Goal: Use online tool/utility: Utilize a website feature to perform a specific function

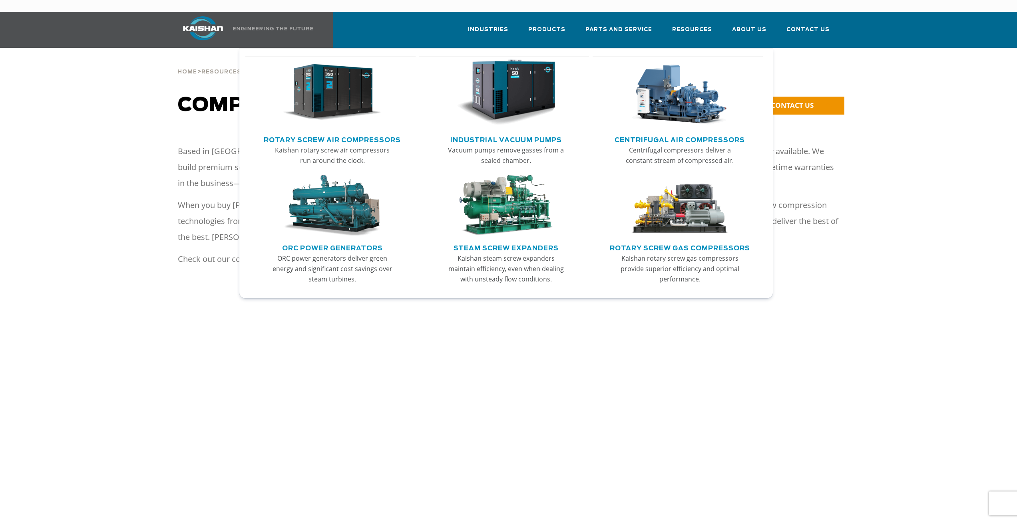
click at [321, 178] on img "Main menu" at bounding box center [332, 206] width 98 height 62
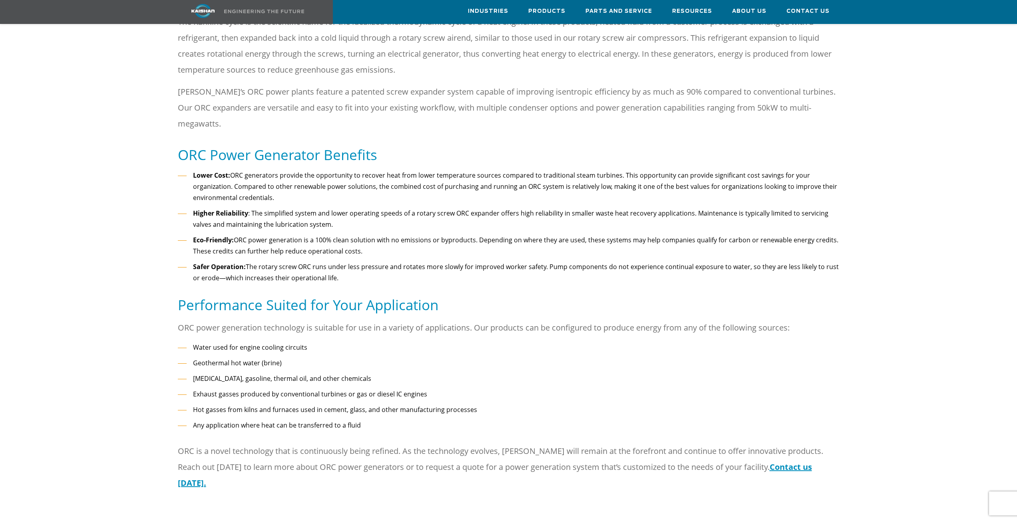
scroll to position [360, 0]
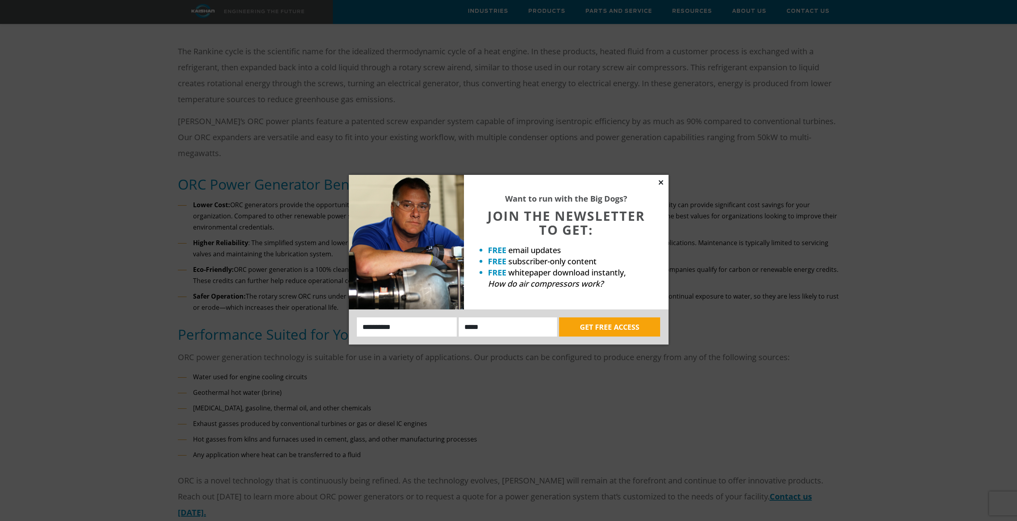
click at [661, 185] on icon at bounding box center [660, 182] width 7 height 7
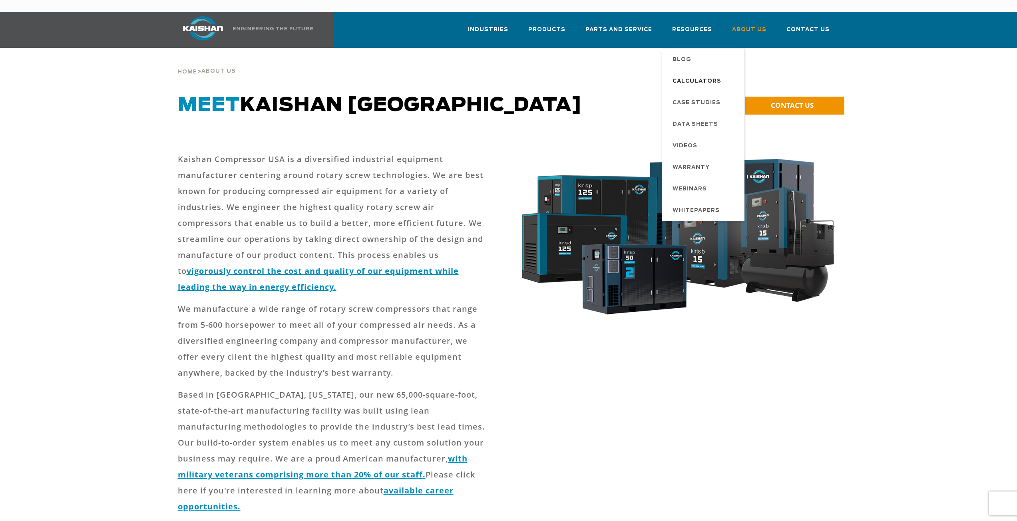
click at [689, 75] on span "Calculators" at bounding box center [697, 82] width 49 height 14
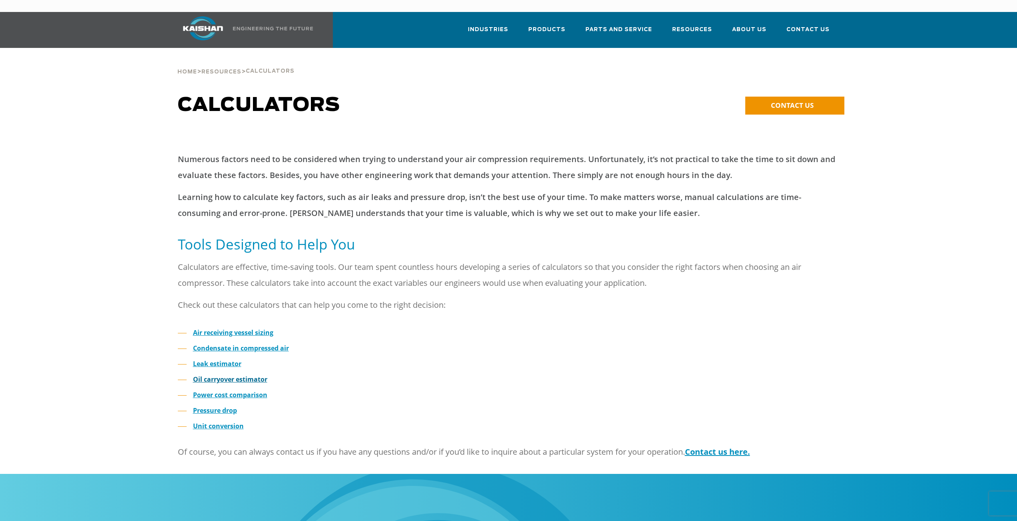
click at [237, 375] on strong "Oil carryover estimator" at bounding box center [230, 379] width 74 height 9
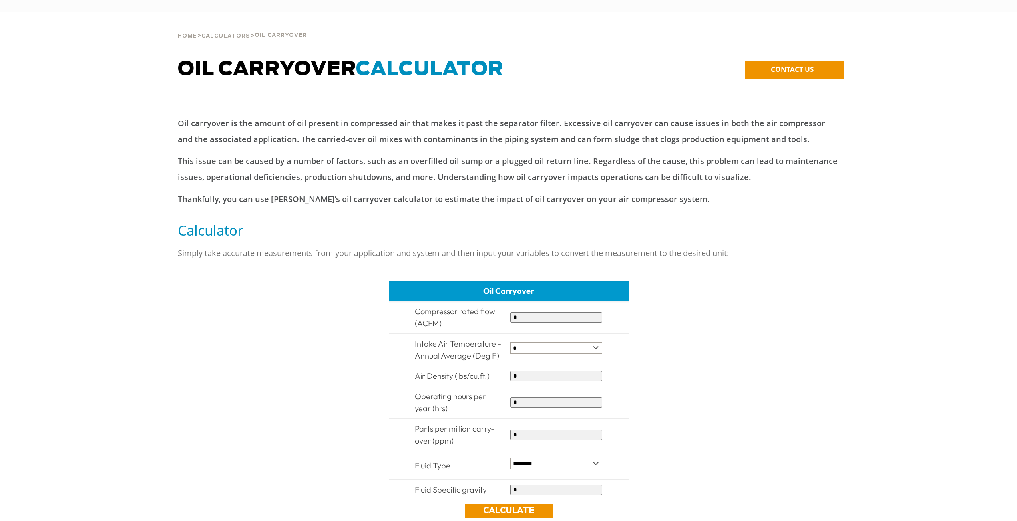
type input "******"
type input "****"
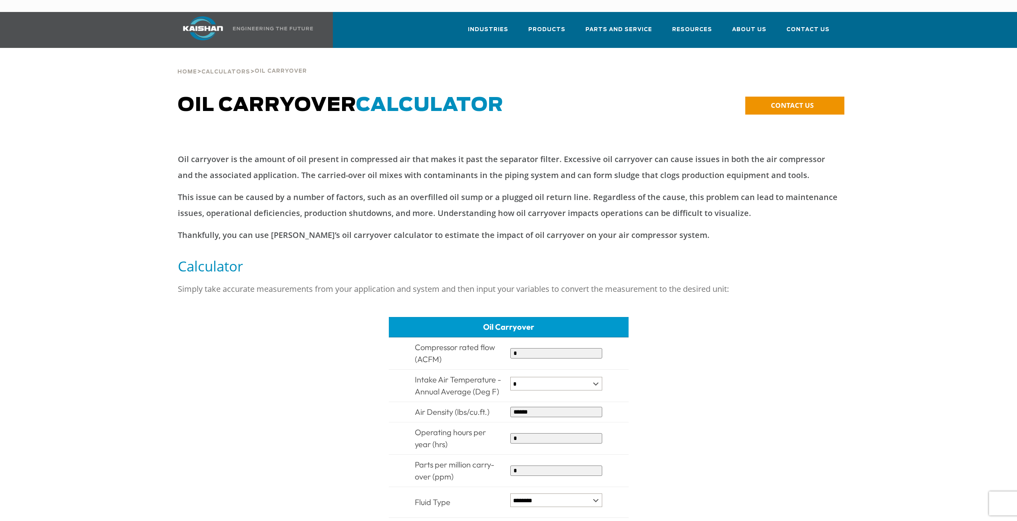
click at [541, 348] on input "*" at bounding box center [556, 353] width 92 height 10
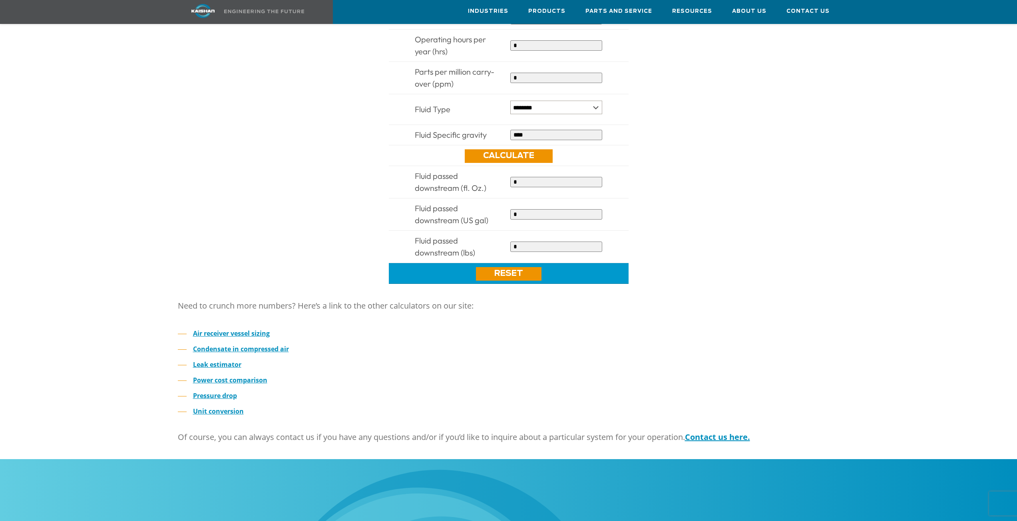
scroll to position [440, 0]
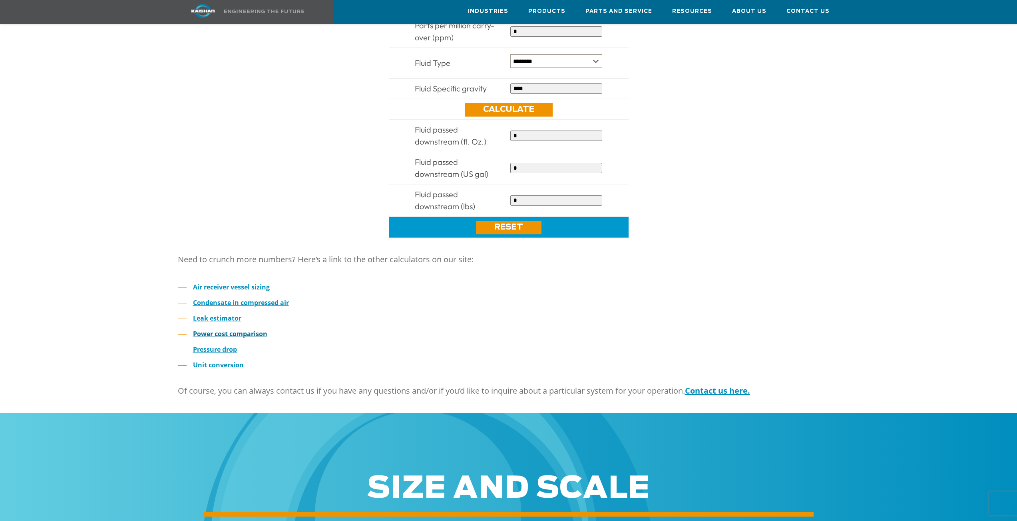
click at [220, 330] on strong "Power cost comparison" at bounding box center [230, 334] width 74 height 9
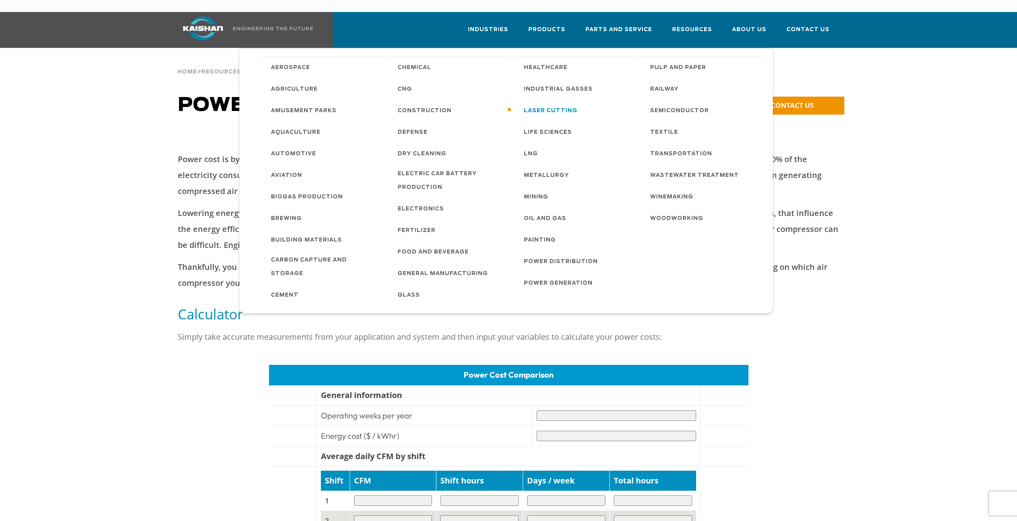
click at [549, 104] on span "Laser Cutting" at bounding box center [551, 111] width 54 height 14
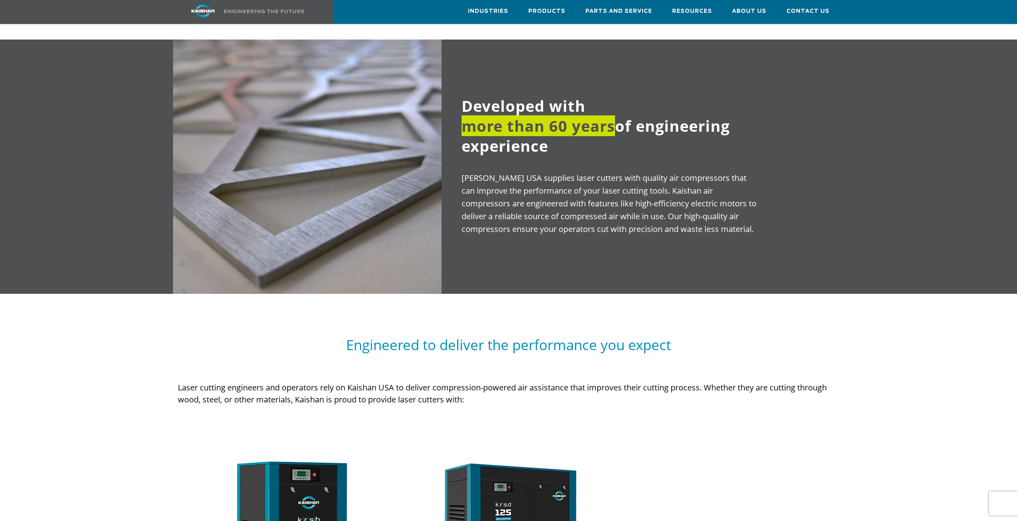
scroll to position [639, 0]
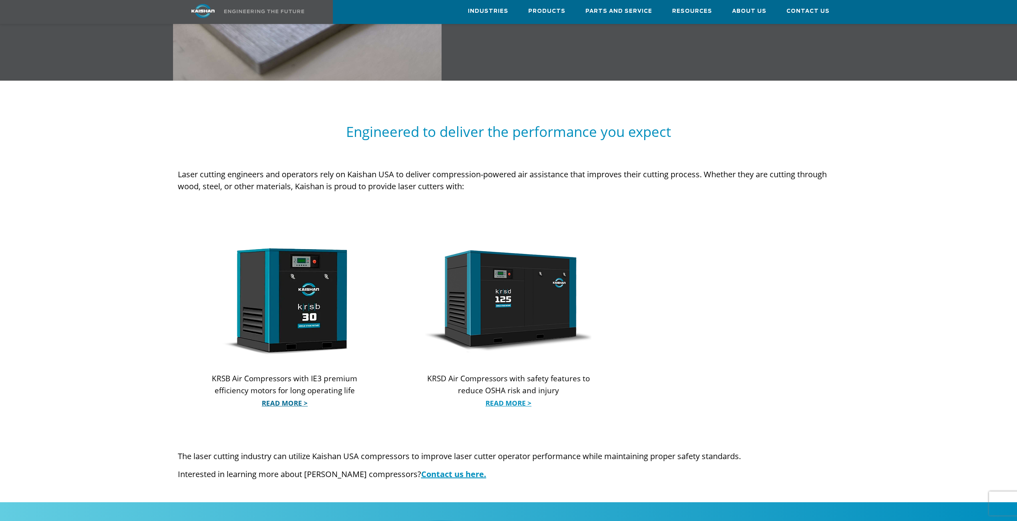
click at [295, 398] on link "Read More >" at bounding box center [285, 404] width 166 height 12
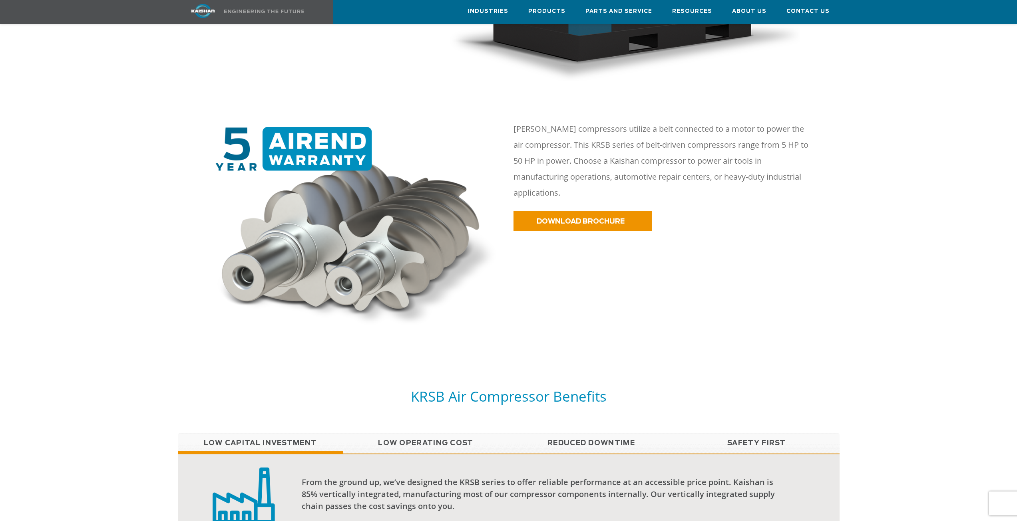
scroll to position [480, 0]
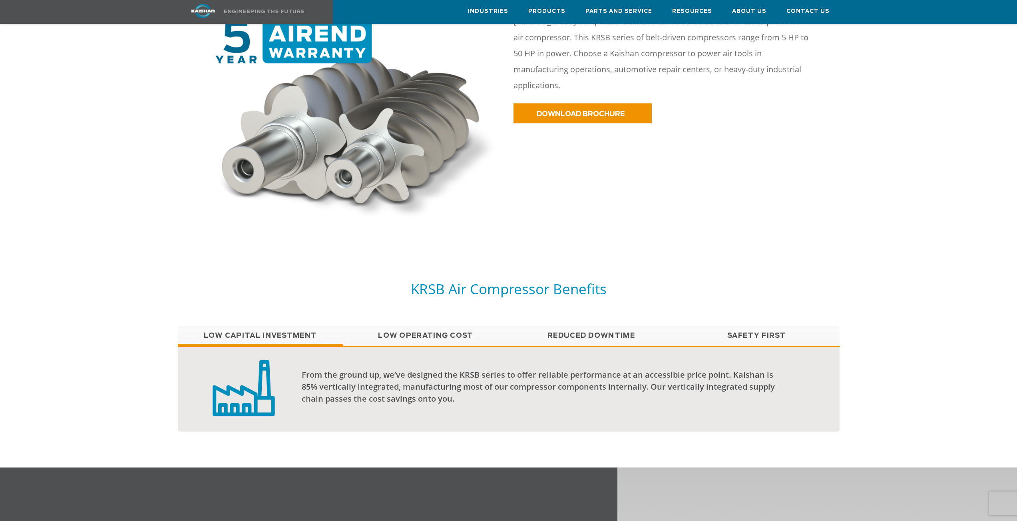
click at [448, 326] on link "Low Operating Cost" at bounding box center [425, 336] width 165 height 20
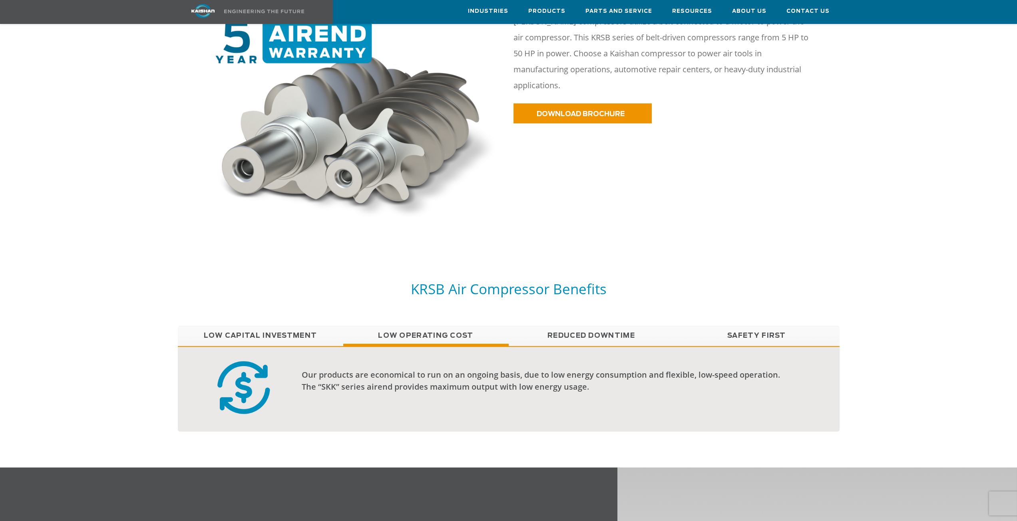
click at [620, 308] on div "KRSB Air Compressor Benefits" at bounding box center [508, 303] width 671 height 46
click at [616, 326] on link "Reduced Downtime" at bounding box center [591, 336] width 165 height 20
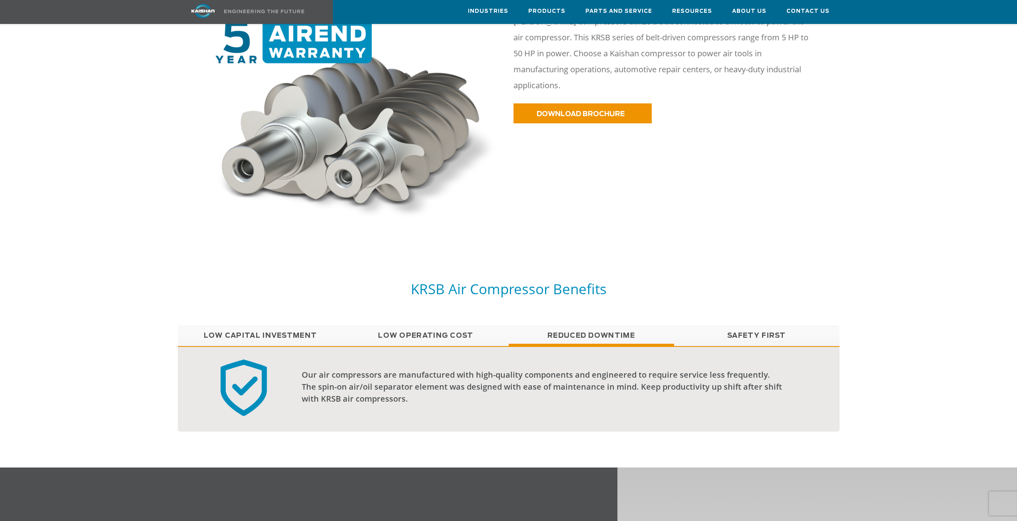
click at [754, 326] on link "Safety First" at bounding box center [756, 336] width 165 height 20
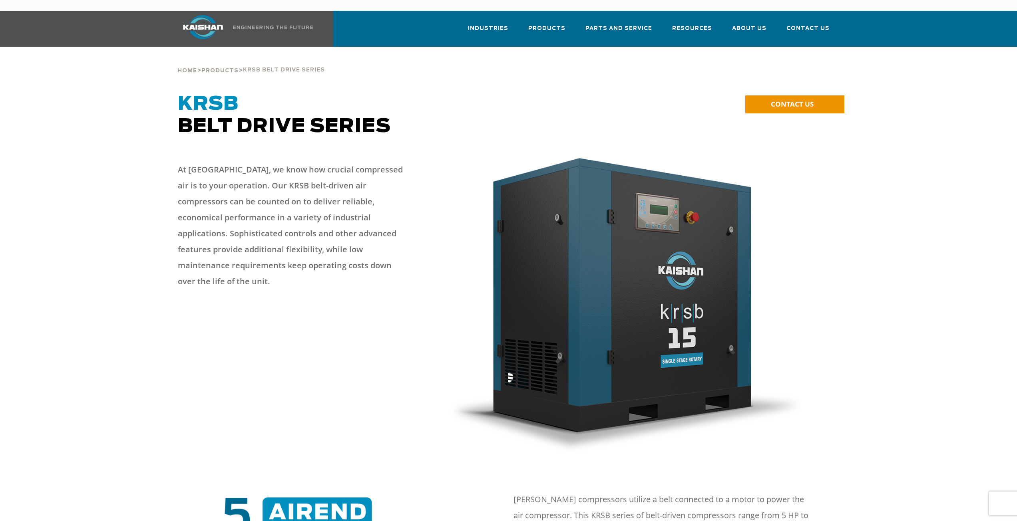
scroll to position [0, 0]
